Goal: Information Seeking & Learning: Learn about a topic

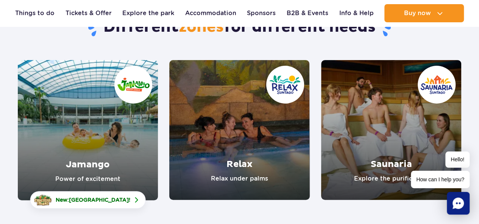
scroll to position [85, 0]
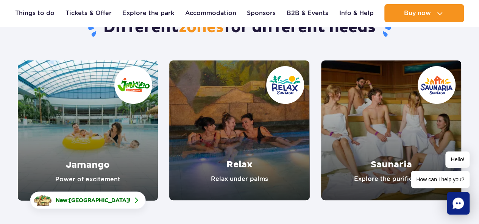
click at [89, 153] on link "Jamango" at bounding box center [88, 131] width 140 height 140
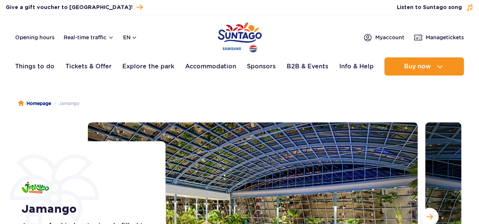
click at [280, 79] on header "Opening hours Real-time traffic en PL EN UA My account Manage tickets Real-time…" at bounding box center [239, 47] width 479 height 65
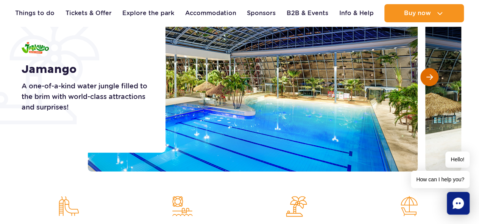
click at [431, 76] on span "Next slide" at bounding box center [429, 77] width 6 height 7
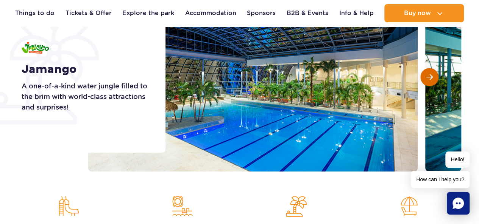
click at [431, 76] on span "Next slide" at bounding box center [429, 77] width 6 height 7
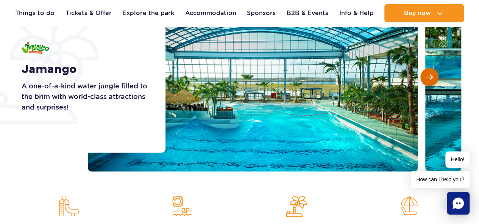
click at [431, 76] on span "Next slide" at bounding box center [429, 77] width 6 height 7
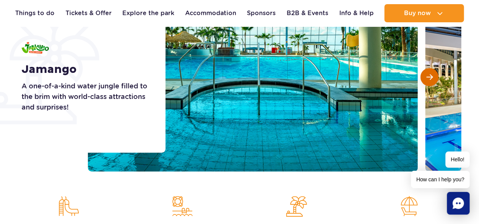
click at [431, 76] on span "Next slide" at bounding box center [429, 77] width 6 height 7
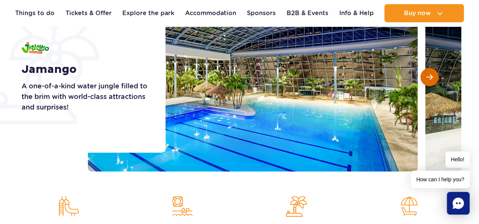
click at [431, 76] on span "Next slide" at bounding box center [429, 77] width 6 height 7
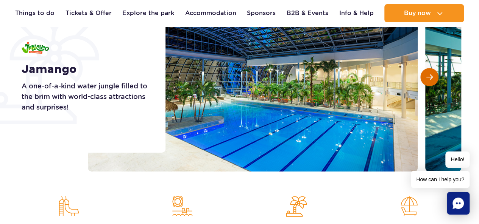
click at [431, 76] on span "Next slide" at bounding box center [429, 77] width 6 height 7
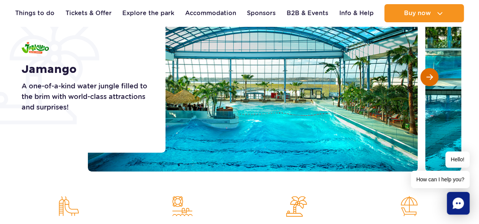
click at [431, 76] on span "Next slide" at bounding box center [429, 77] width 6 height 7
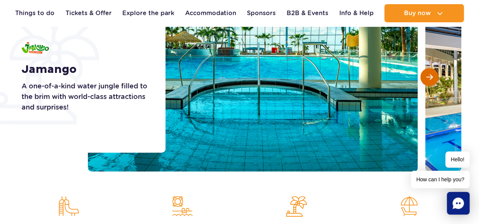
click at [431, 76] on span "Next slide" at bounding box center [429, 77] width 6 height 7
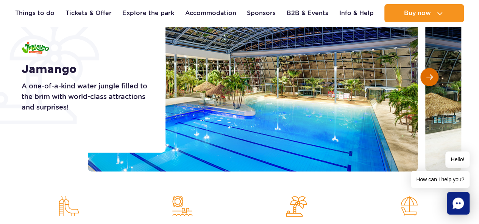
click at [431, 76] on span "Next slide" at bounding box center [429, 77] width 6 height 7
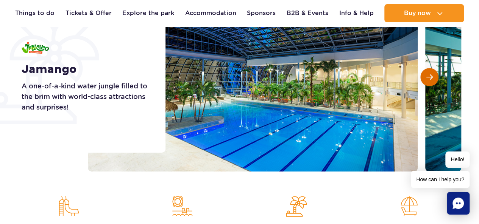
click at [431, 76] on span "Next slide" at bounding box center [429, 77] width 6 height 7
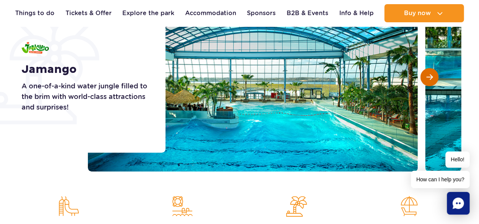
click at [431, 76] on span "Next slide" at bounding box center [429, 77] width 6 height 7
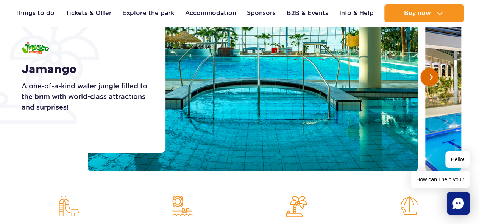
click at [431, 76] on span "Next slide" at bounding box center [429, 77] width 6 height 7
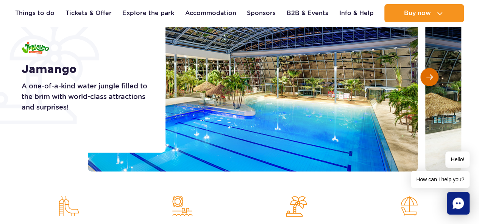
click at [431, 76] on span "Next slide" at bounding box center [429, 77] width 6 height 7
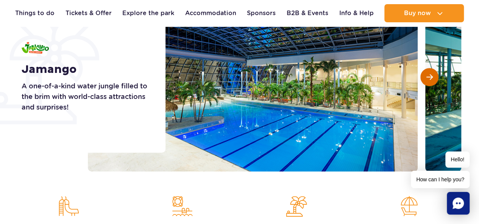
click at [431, 76] on span "Next slide" at bounding box center [429, 77] width 6 height 7
